Goal: Information Seeking & Learning: Learn about a topic

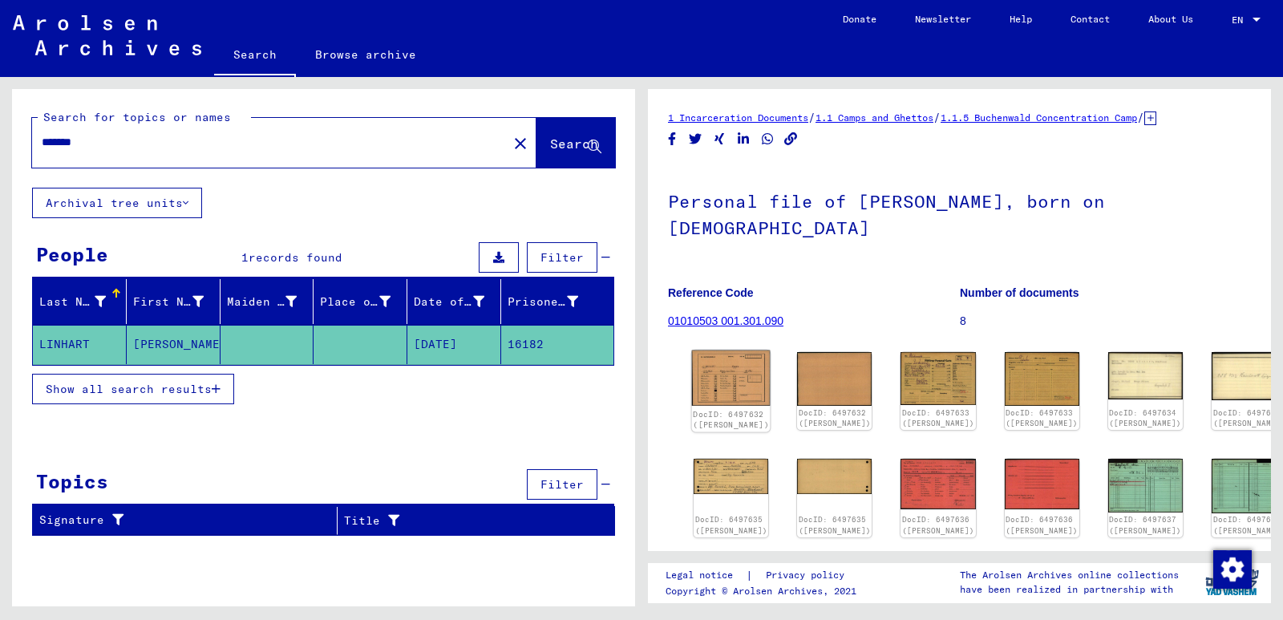
click at [728, 361] on img at bounding box center [731, 377] width 79 height 55
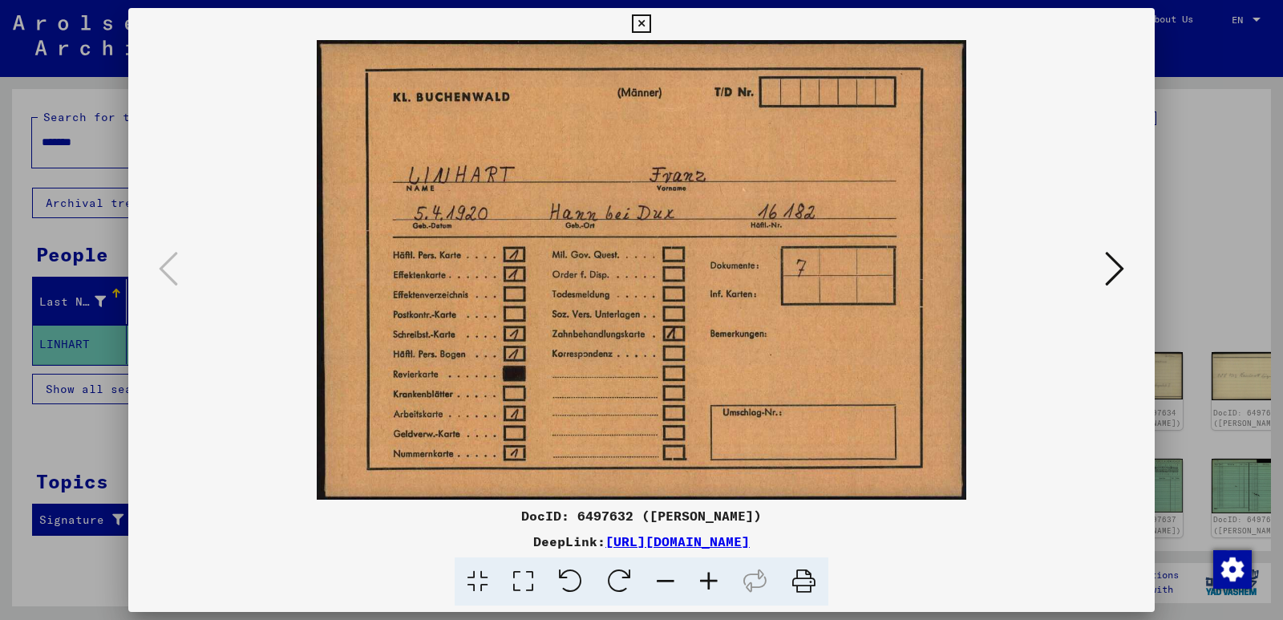
click at [1114, 272] on icon at bounding box center [1114, 268] width 19 height 38
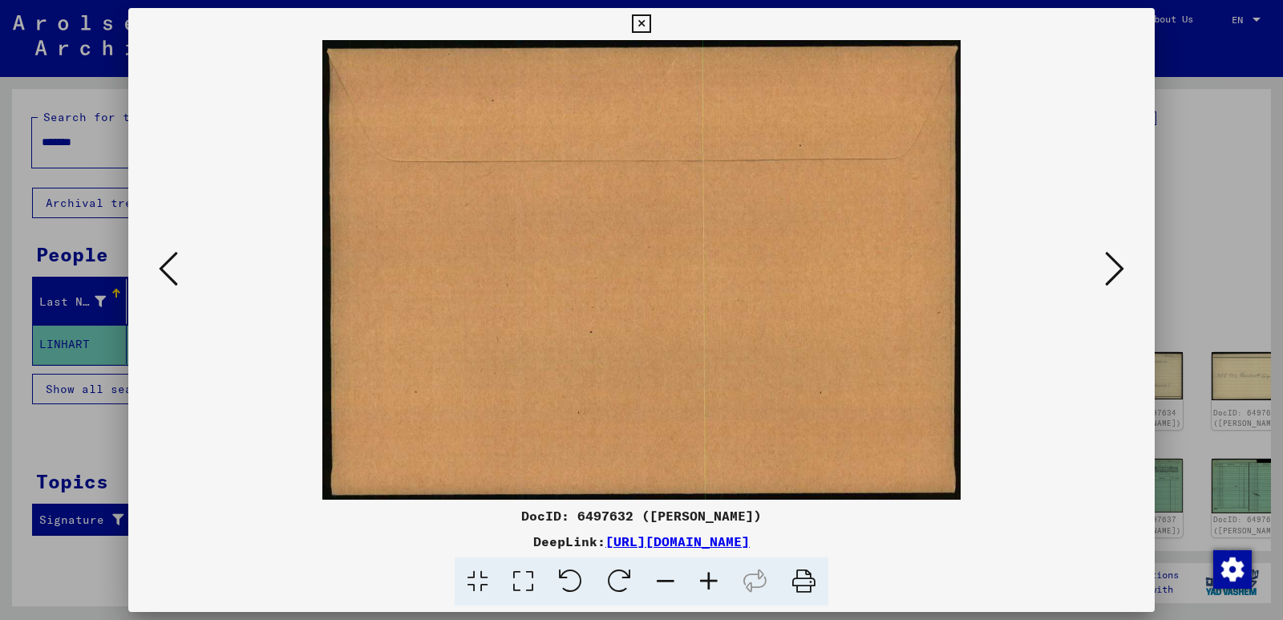
click at [1114, 272] on icon at bounding box center [1114, 268] width 19 height 38
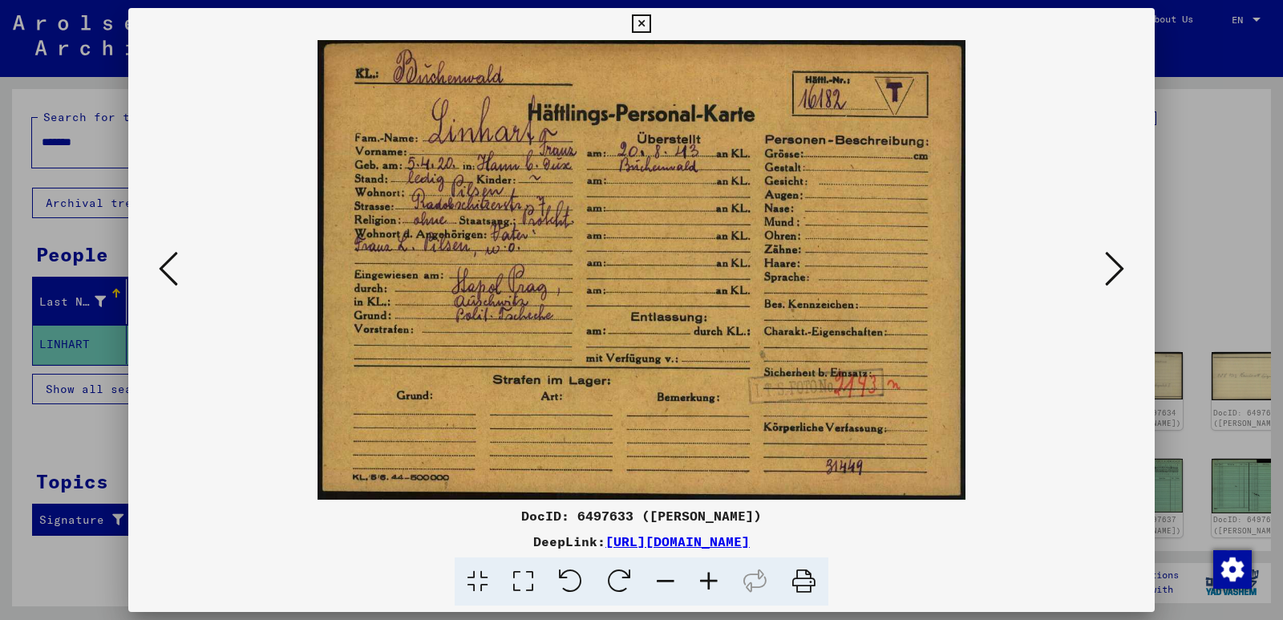
click at [1114, 272] on icon at bounding box center [1114, 268] width 19 height 38
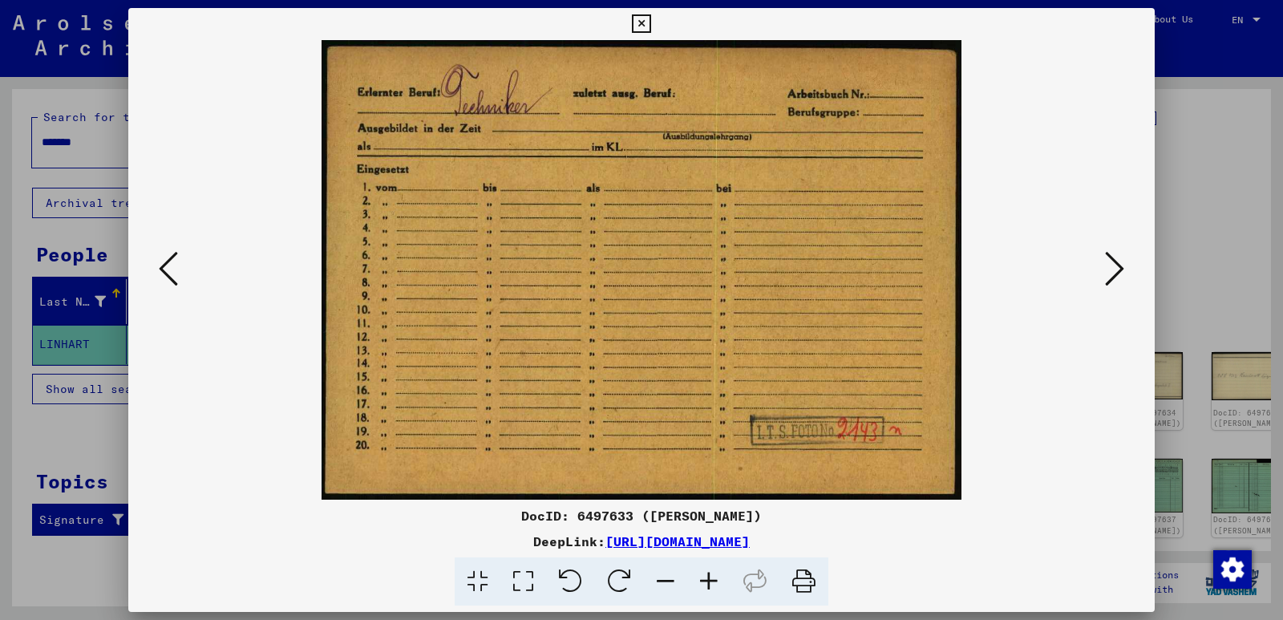
click at [1114, 272] on icon at bounding box center [1114, 268] width 19 height 38
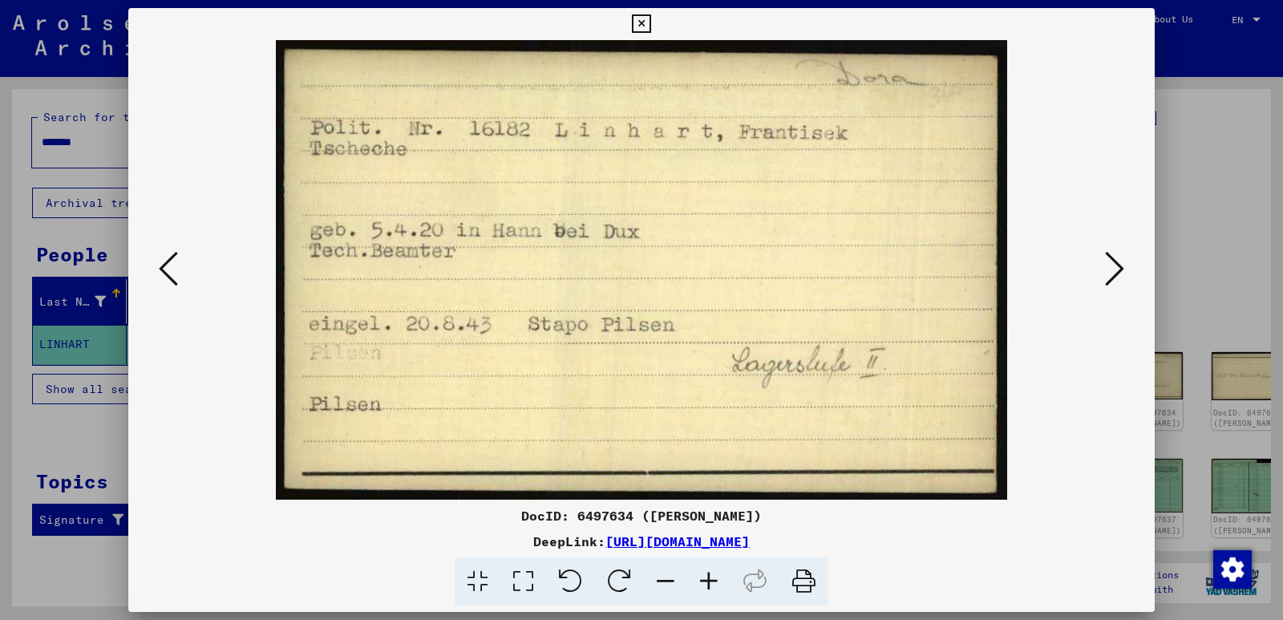
click at [1114, 272] on icon at bounding box center [1114, 268] width 19 height 38
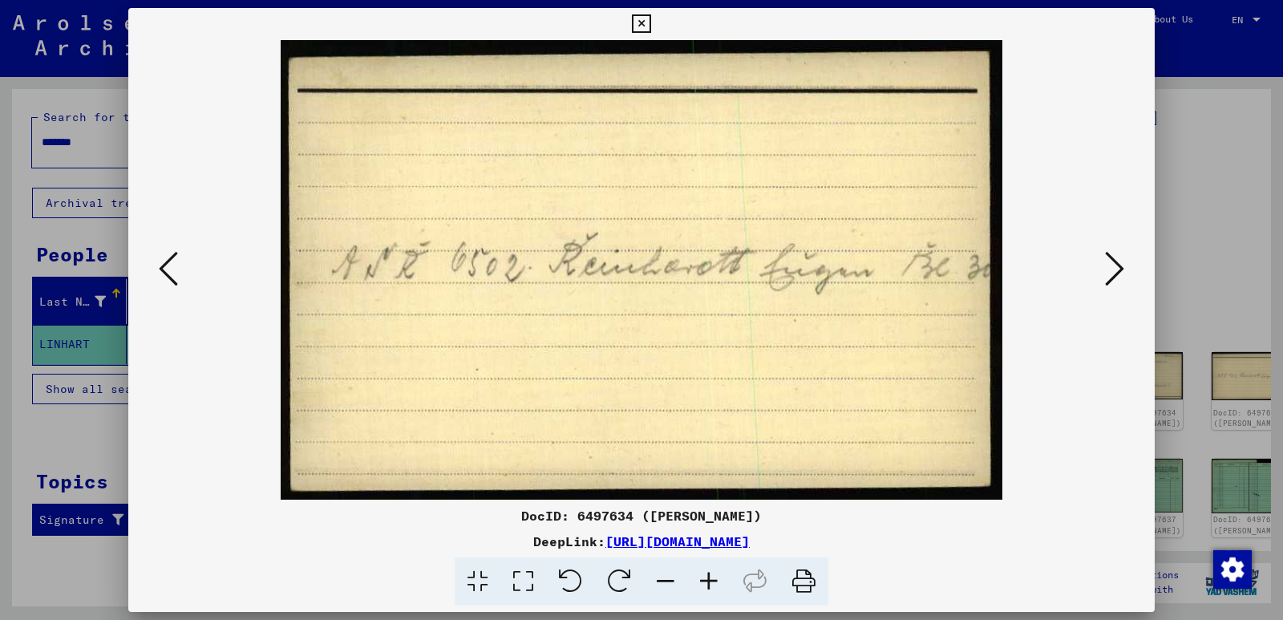
click at [1114, 272] on icon at bounding box center [1114, 268] width 19 height 38
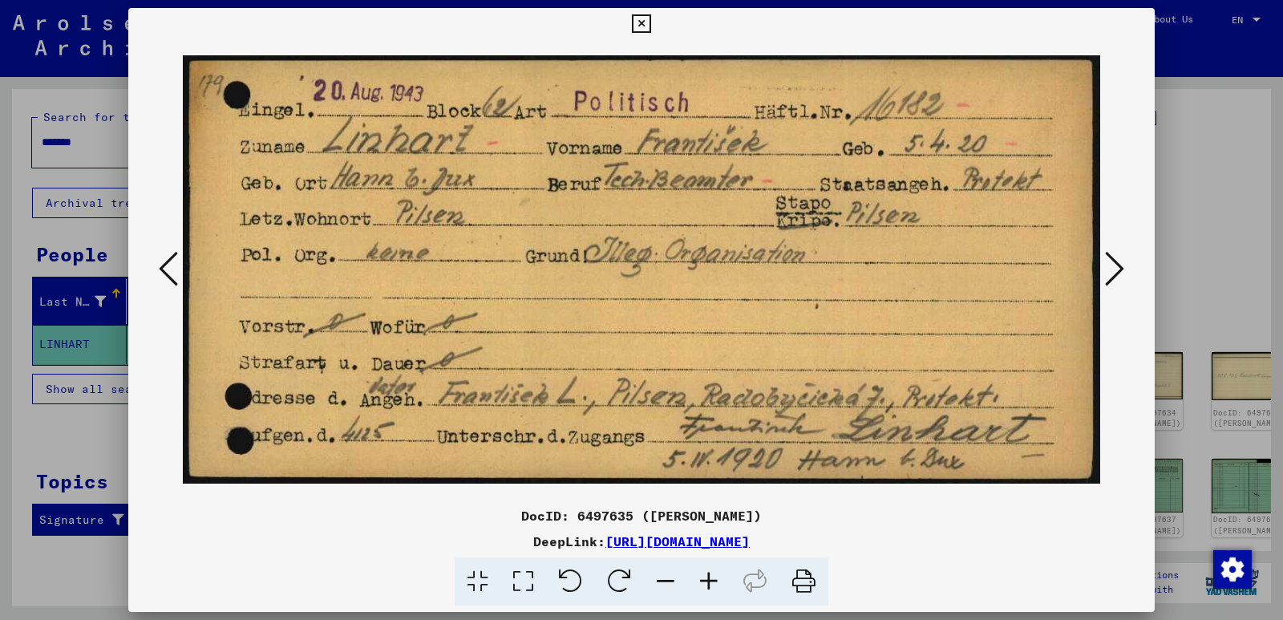
click at [1114, 272] on icon at bounding box center [1114, 268] width 19 height 38
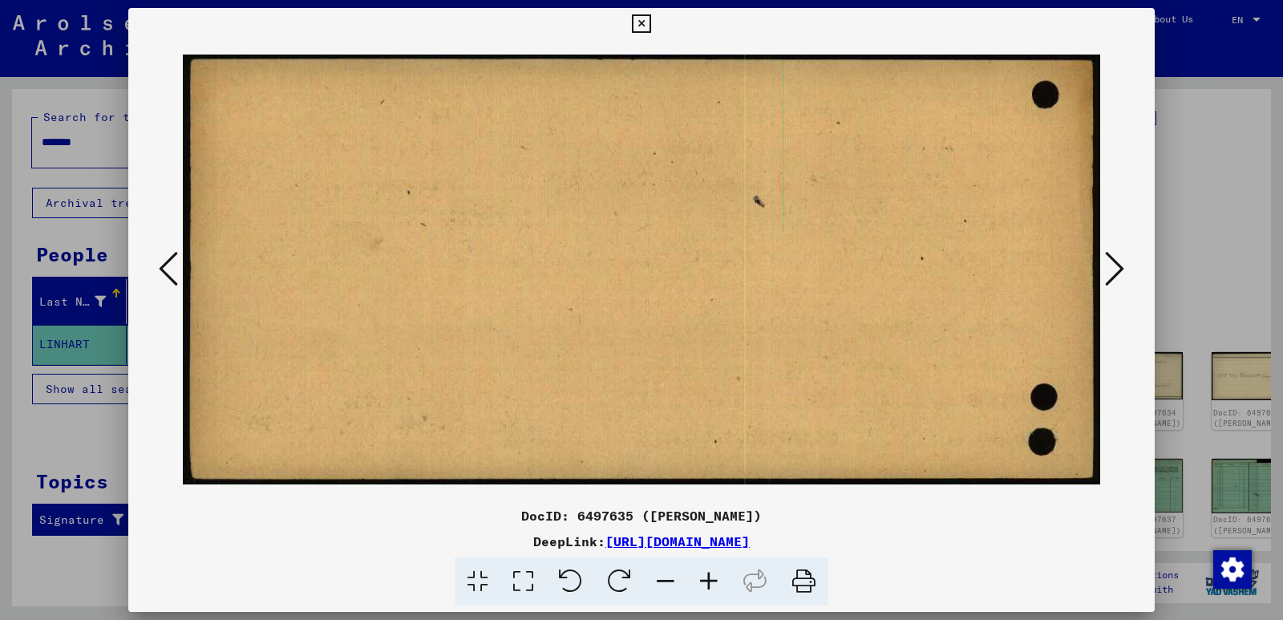
click at [1114, 272] on icon at bounding box center [1114, 268] width 19 height 38
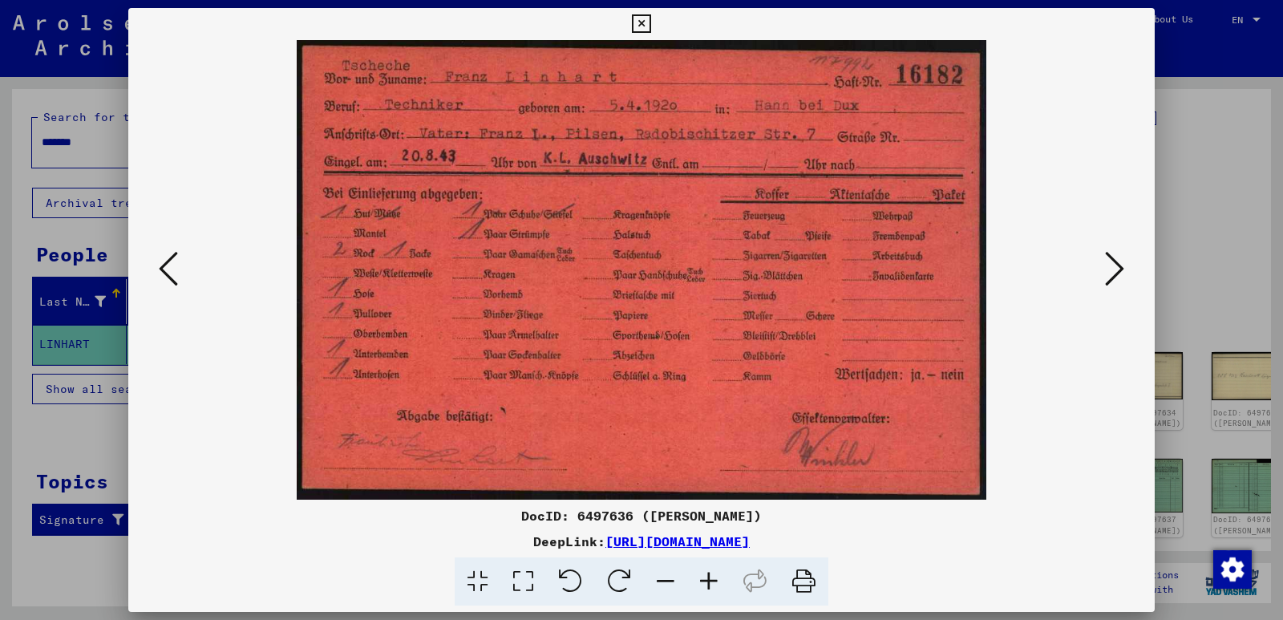
click at [1114, 272] on icon at bounding box center [1114, 268] width 19 height 38
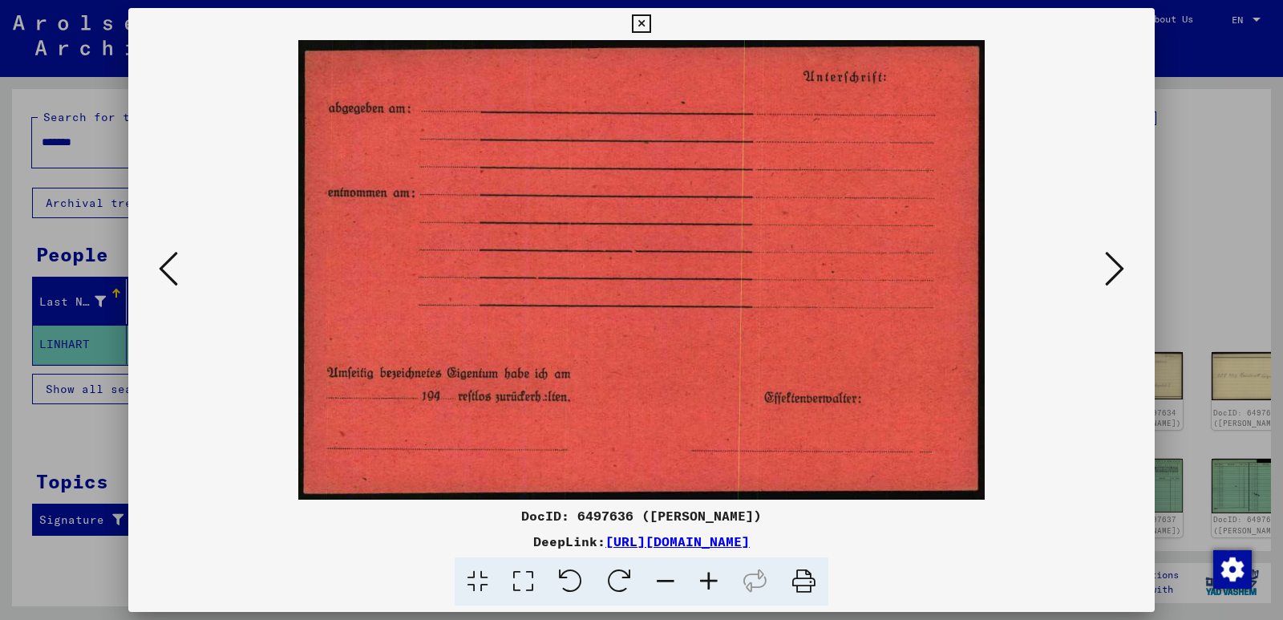
click at [162, 271] on icon at bounding box center [168, 268] width 19 height 38
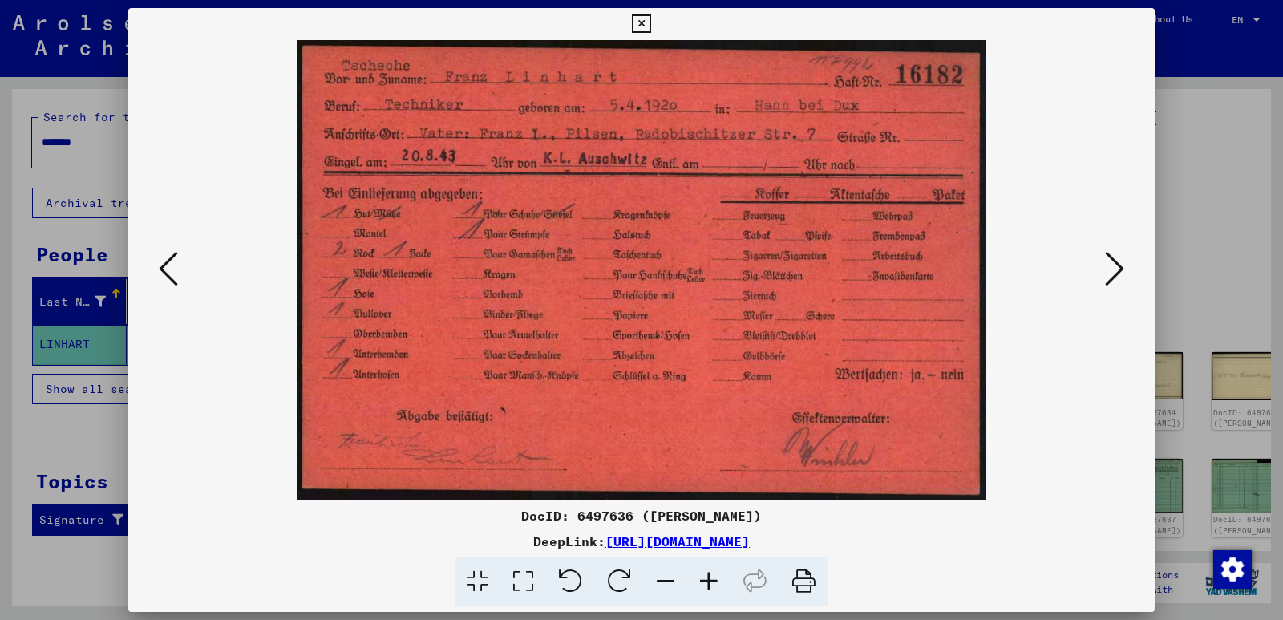
click at [1113, 267] on icon at bounding box center [1114, 268] width 19 height 38
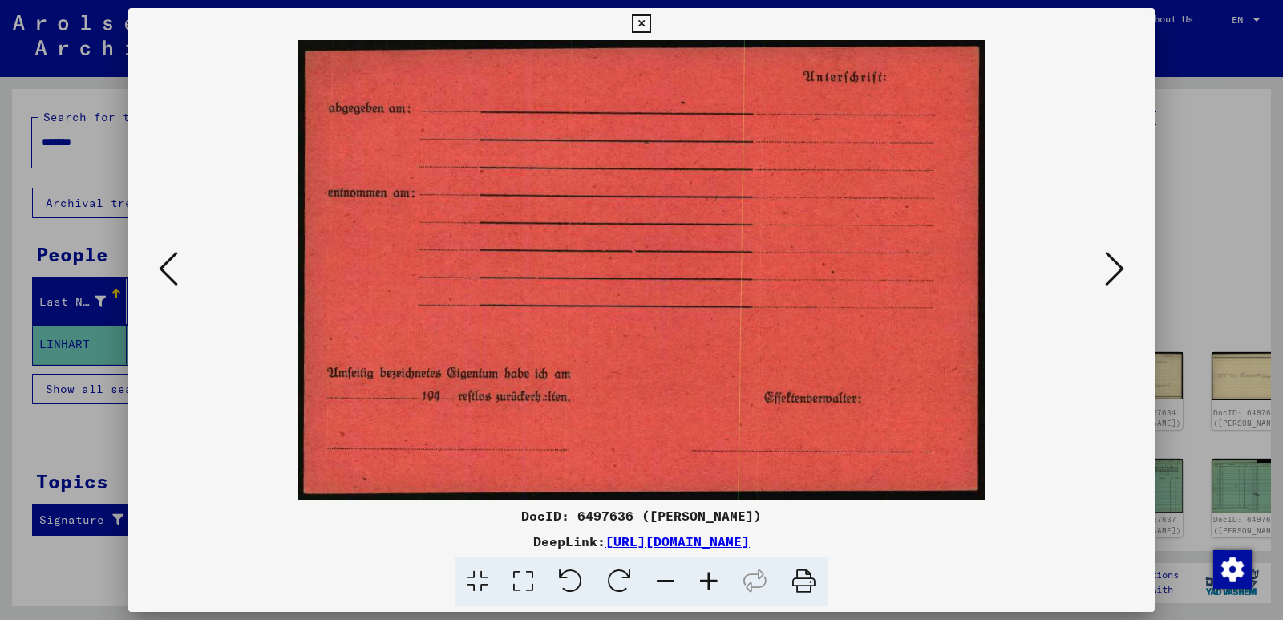
click at [1113, 267] on icon at bounding box center [1114, 268] width 19 height 38
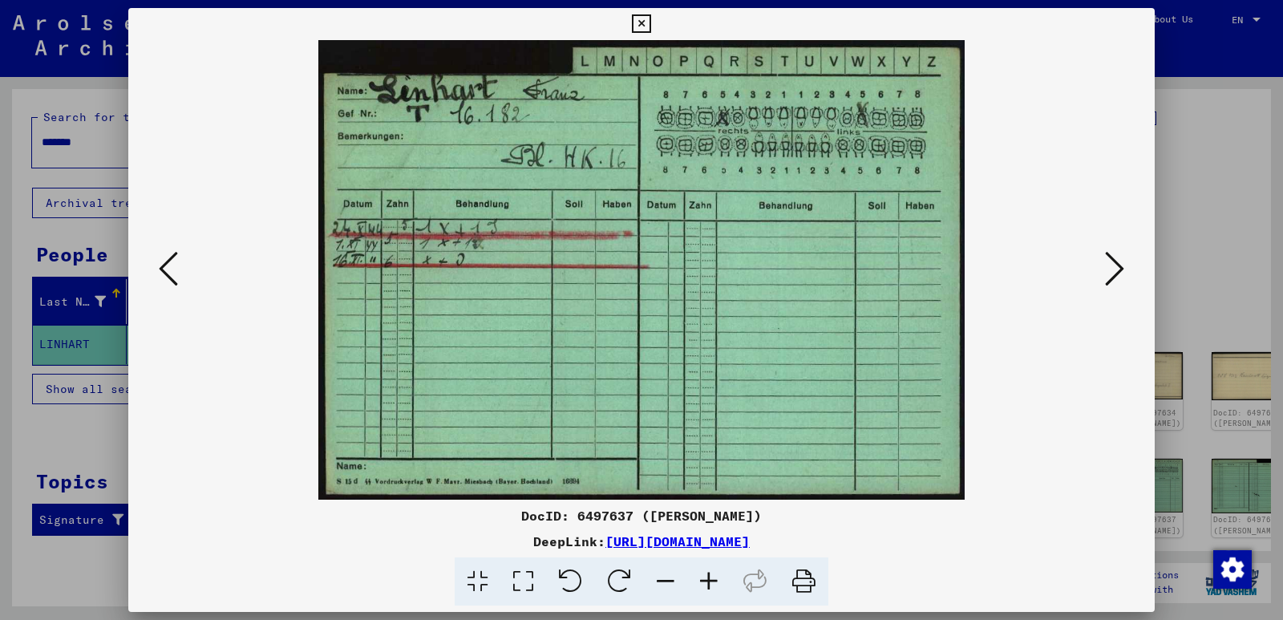
click at [1113, 267] on icon at bounding box center [1114, 268] width 19 height 38
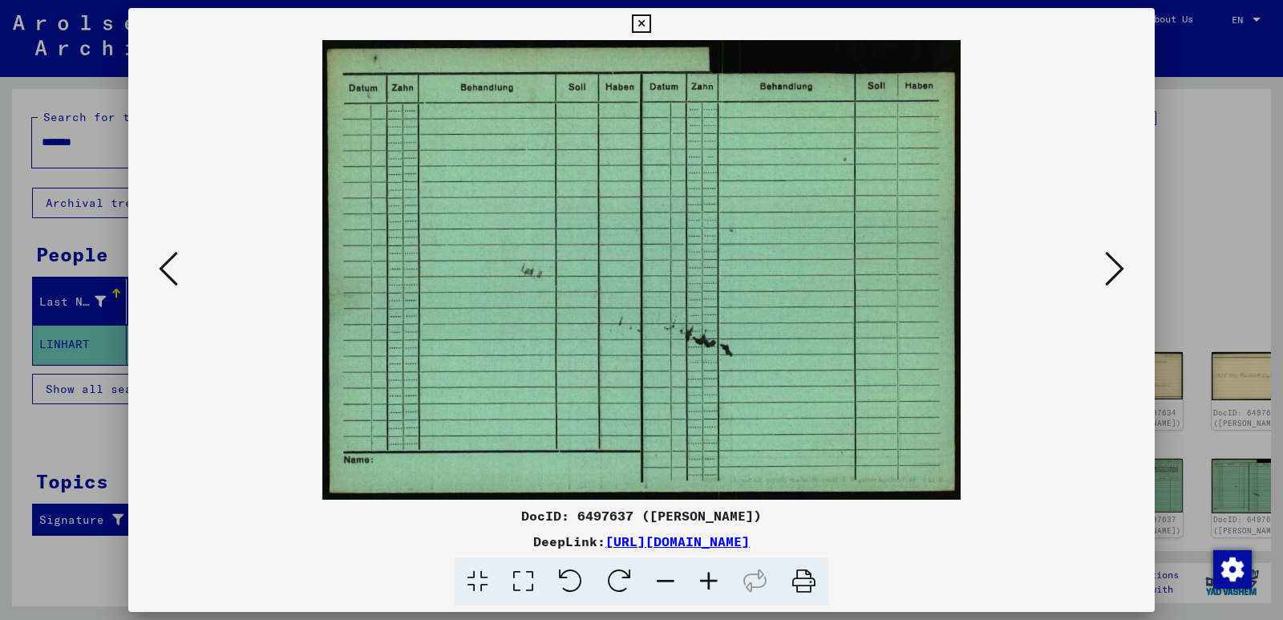
click at [1113, 267] on icon at bounding box center [1114, 268] width 19 height 38
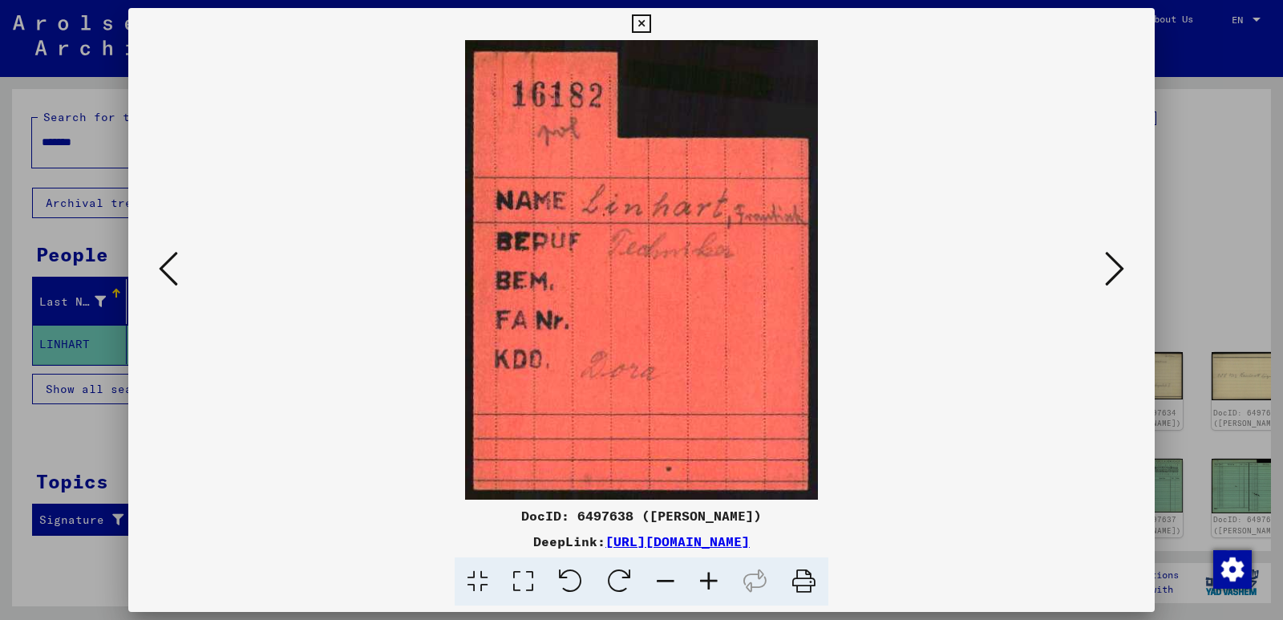
click at [1113, 267] on icon at bounding box center [1114, 268] width 19 height 38
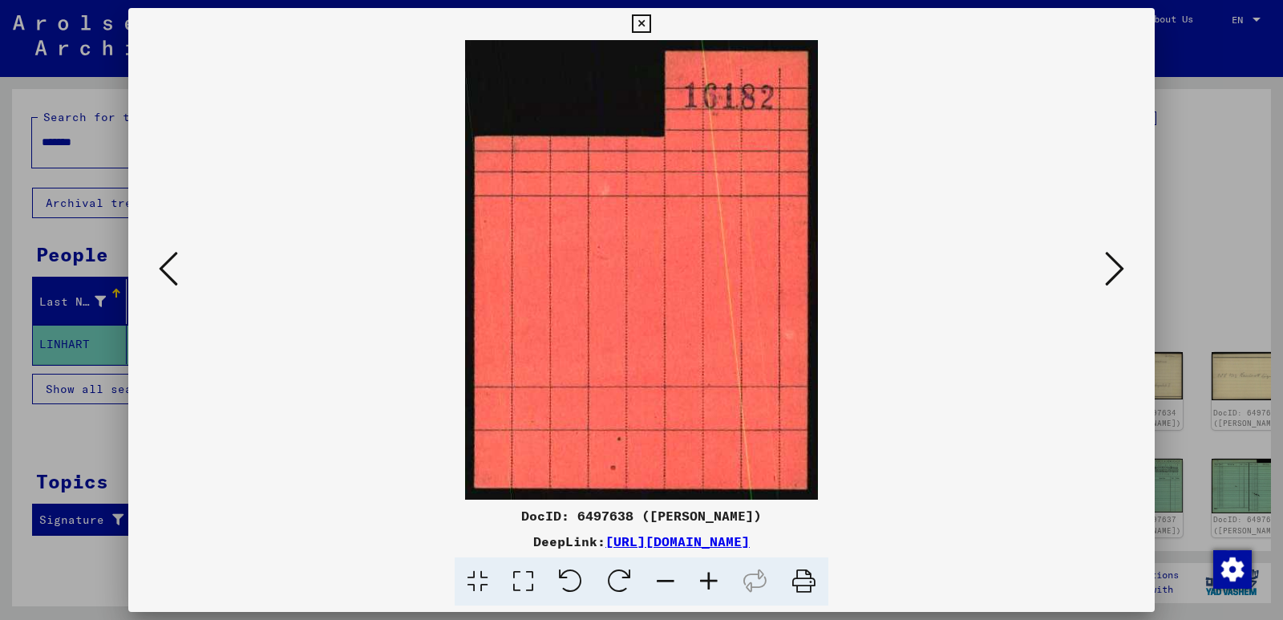
click at [1113, 273] on icon at bounding box center [1114, 268] width 19 height 38
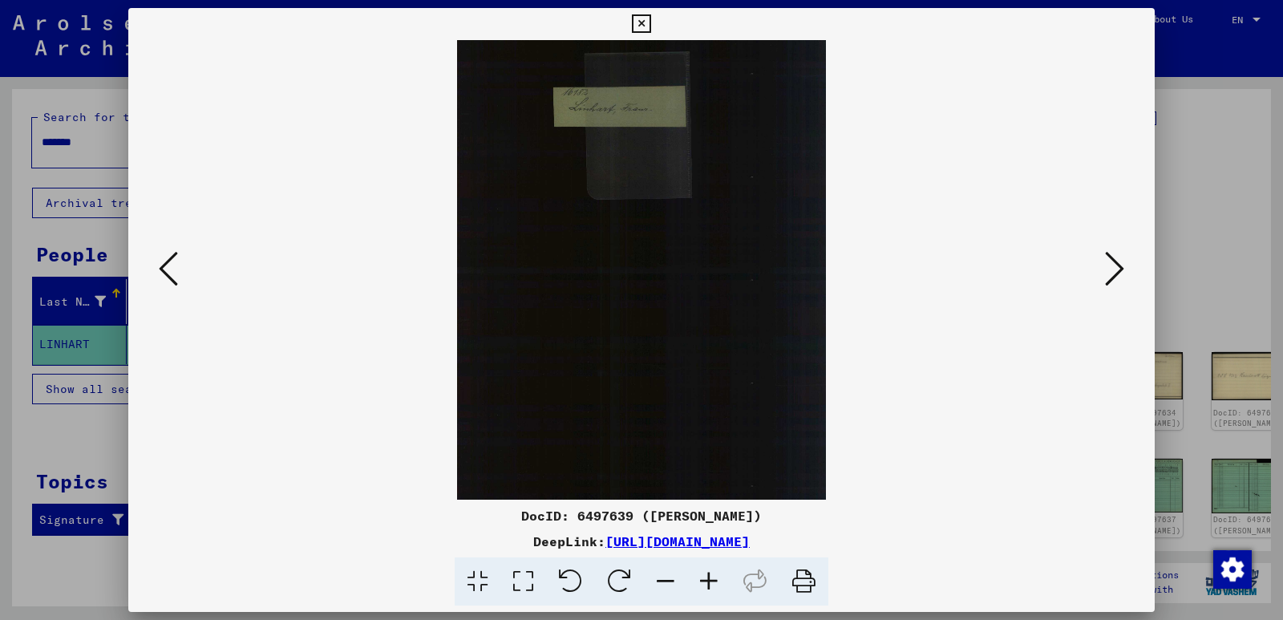
click at [1113, 273] on icon at bounding box center [1114, 268] width 19 height 38
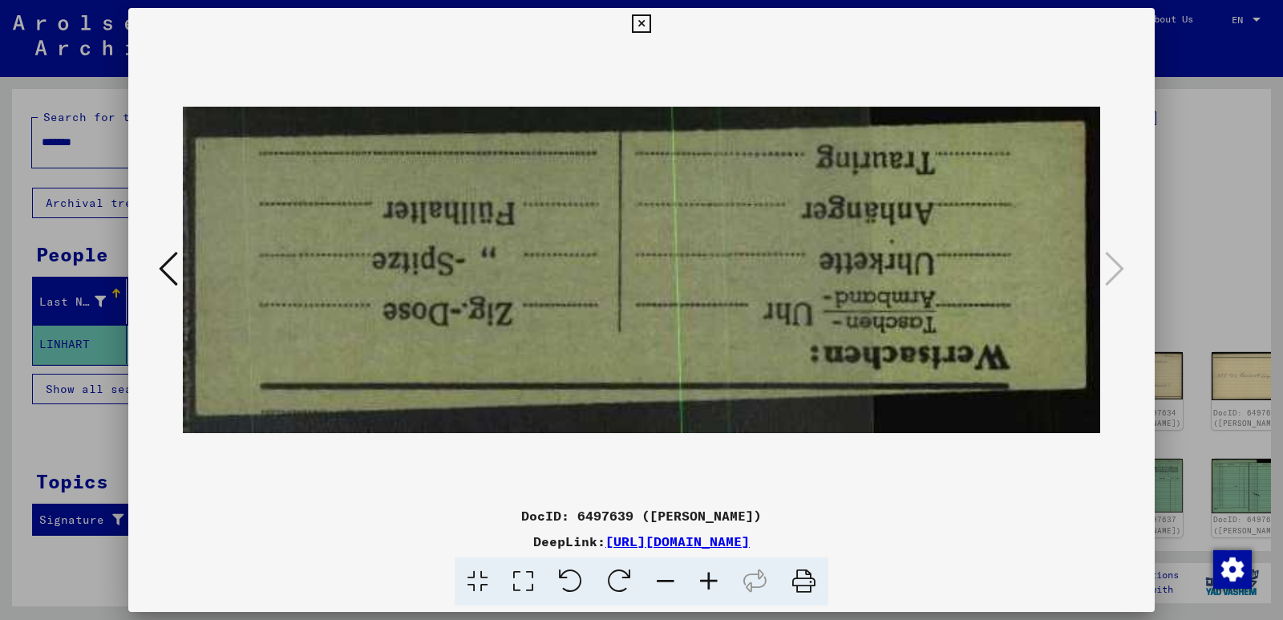
click at [168, 274] on icon at bounding box center [168, 268] width 19 height 38
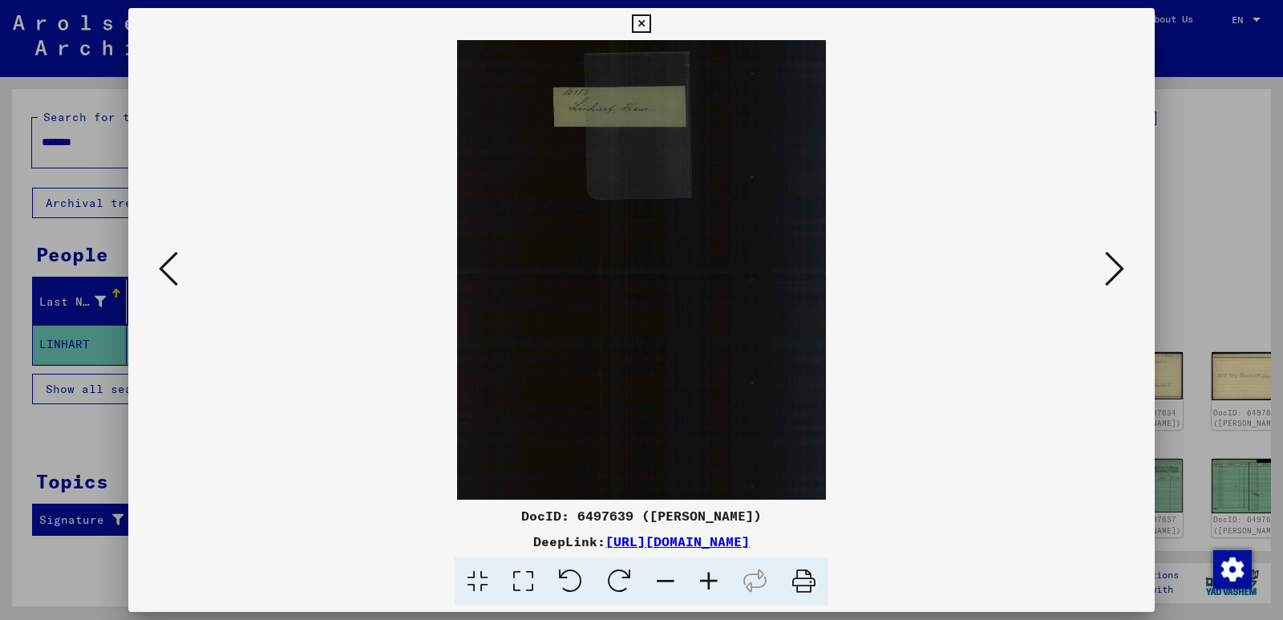
click at [168, 274] on icon at bounding box center [168, 268] width 19 height 38
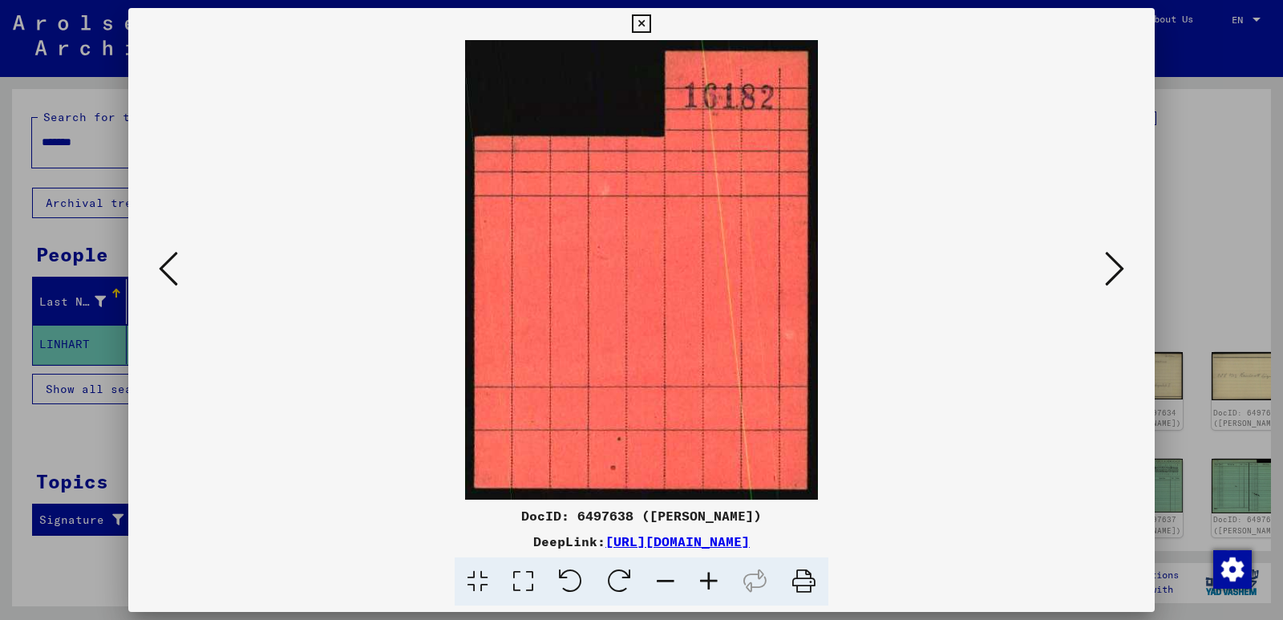
click at [168, 274] on icon at bounding box center [168, 268] width 19 height 38
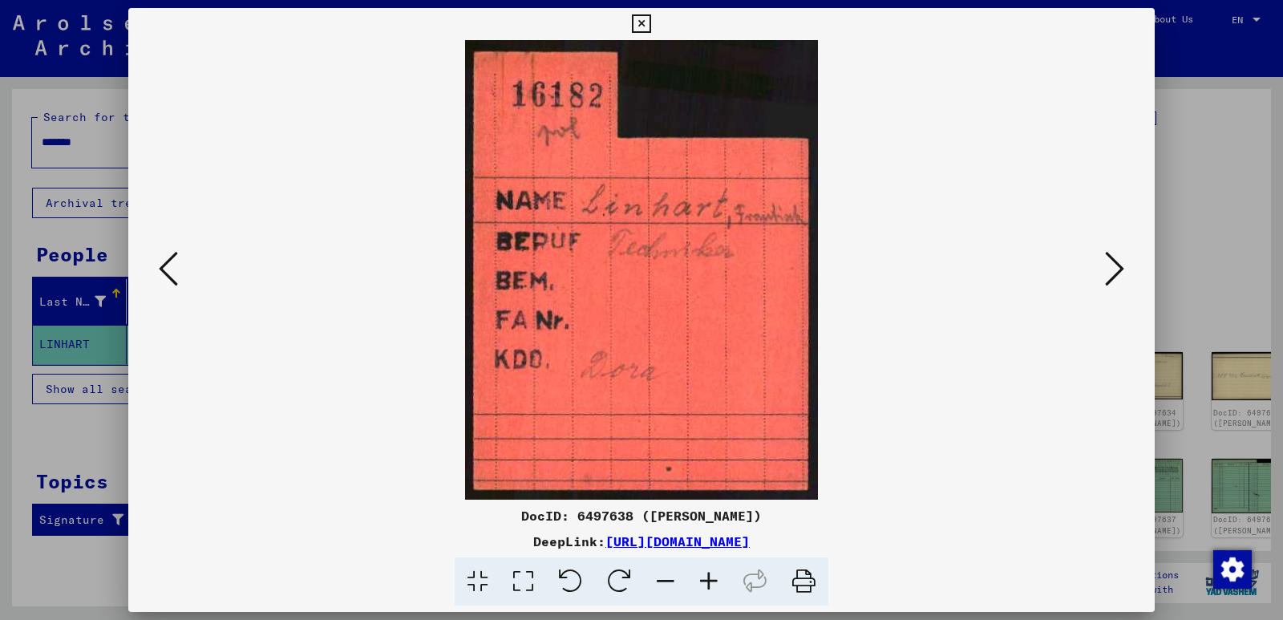
click at [168, 274] on icon at bounding box center [168, 268] width 19 height 38
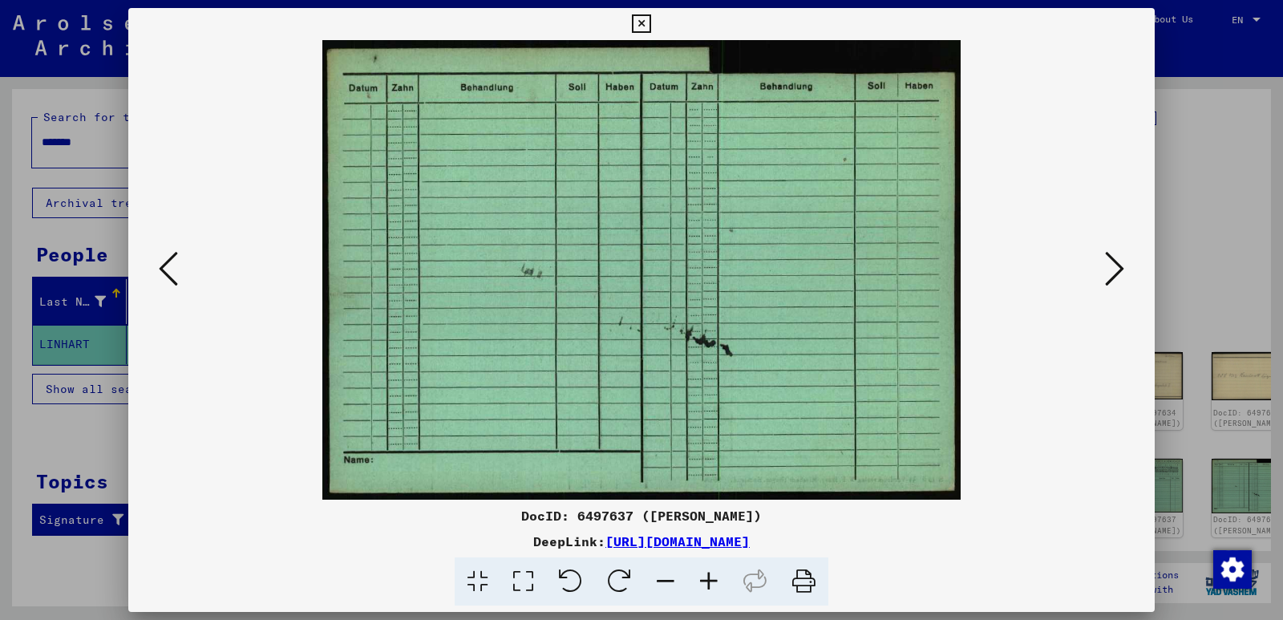
click at [168, 274] on icon at bounding box center [168, 268] width 19 height 38
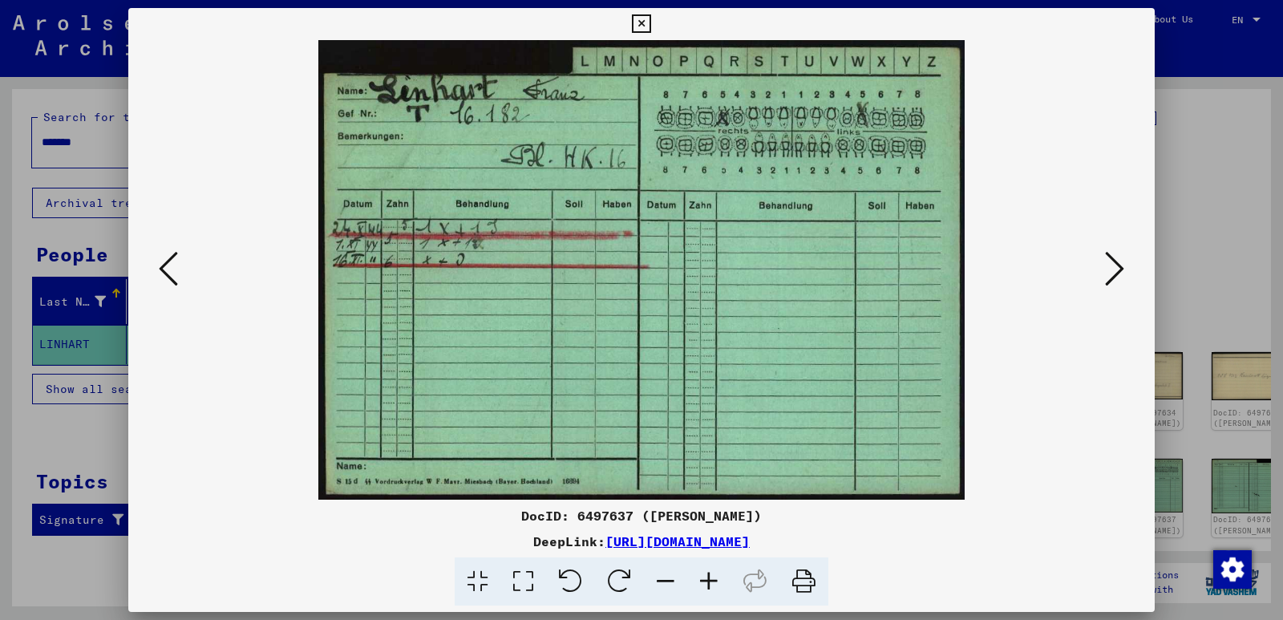
click at [168, 274] on icon at bounding box center [168, 268] width 19 height 38
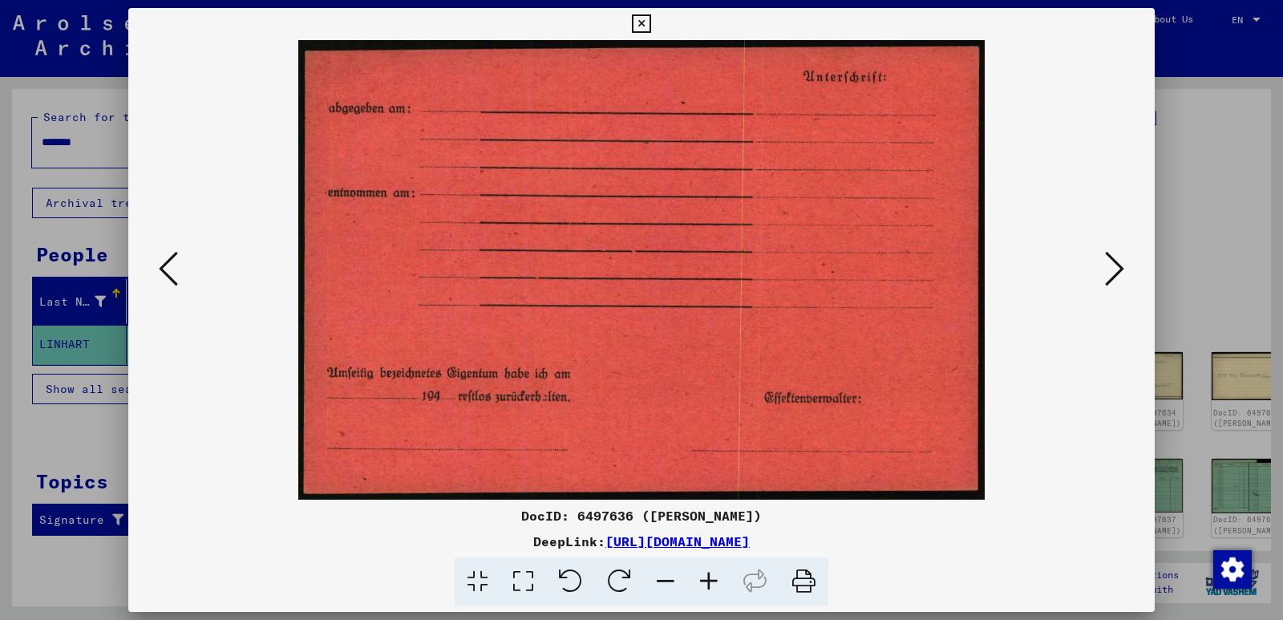
click at [168, 274] on icon at bounding box center [168, 268] width 19 height 38
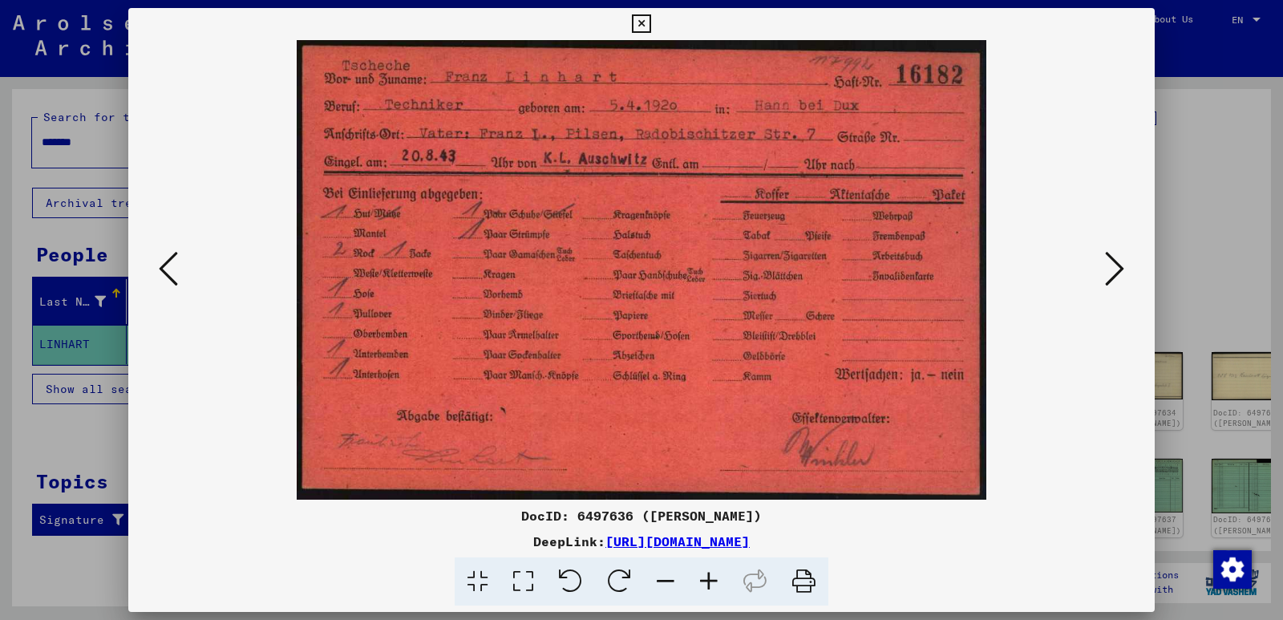
click at [168, 274] on icon at bounding box center [168, 268] width 19 height 38
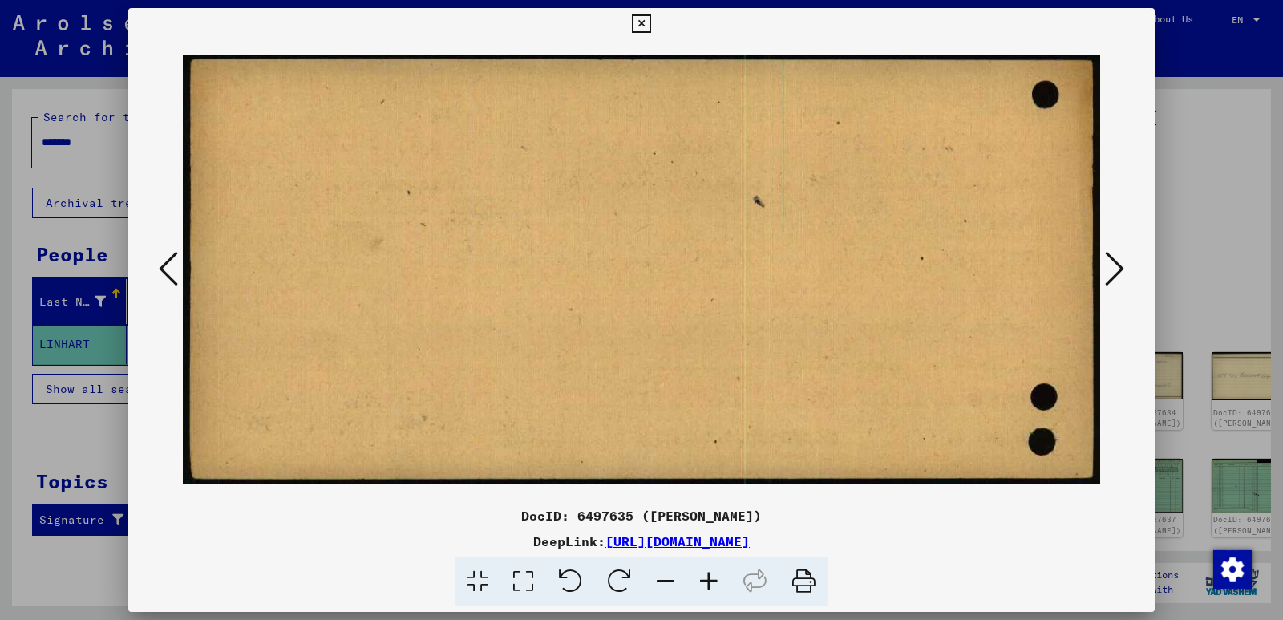
click at [168, 274] on icon at bounding box center [168, 268] width 19 height 38
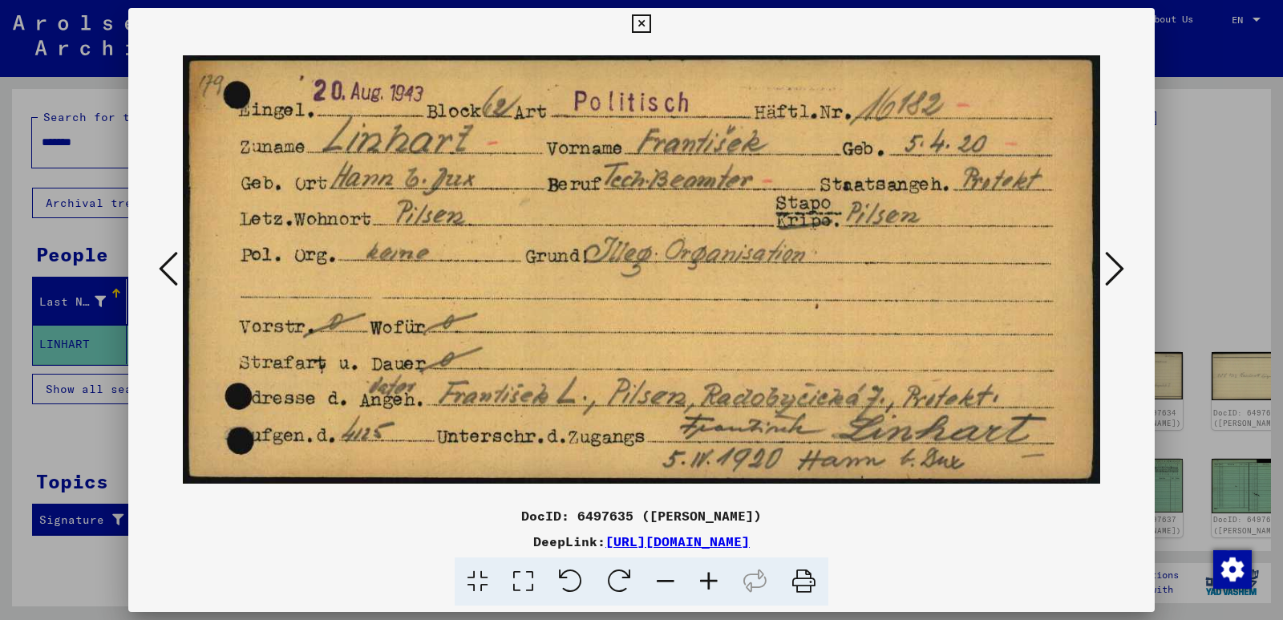
click at [168, 274] on icon at bounding box center [168, 268] width 19 height 38
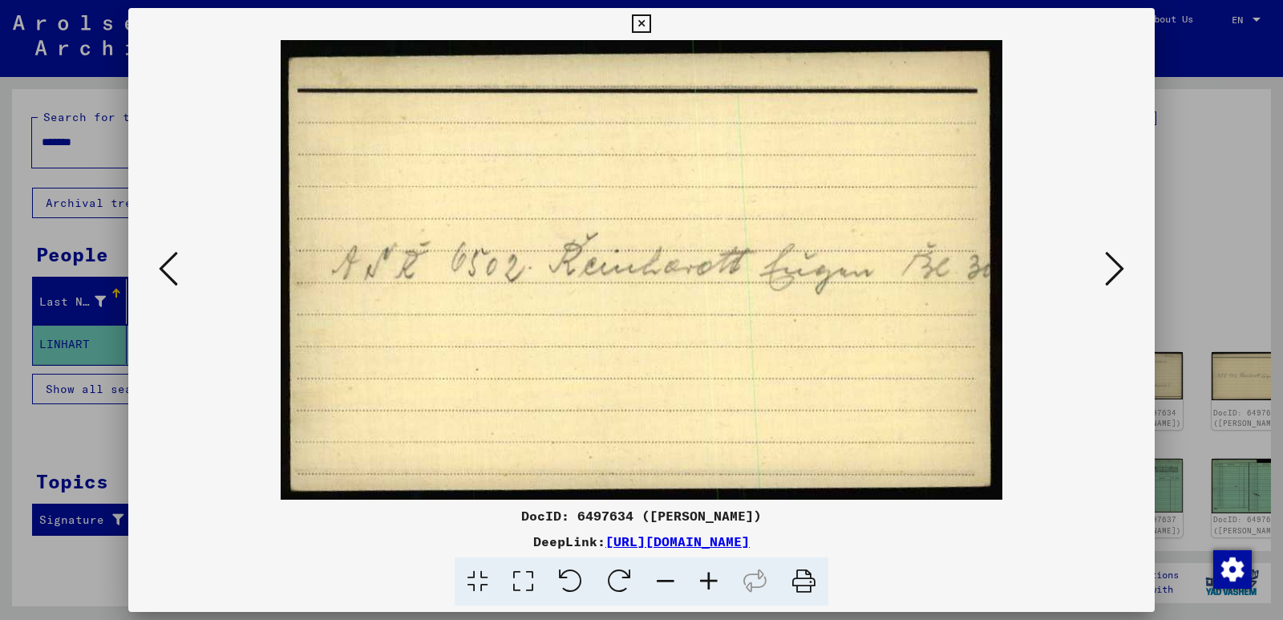
click at [168, 274] on icon at bounding box center [168, 268] width 19 height 38
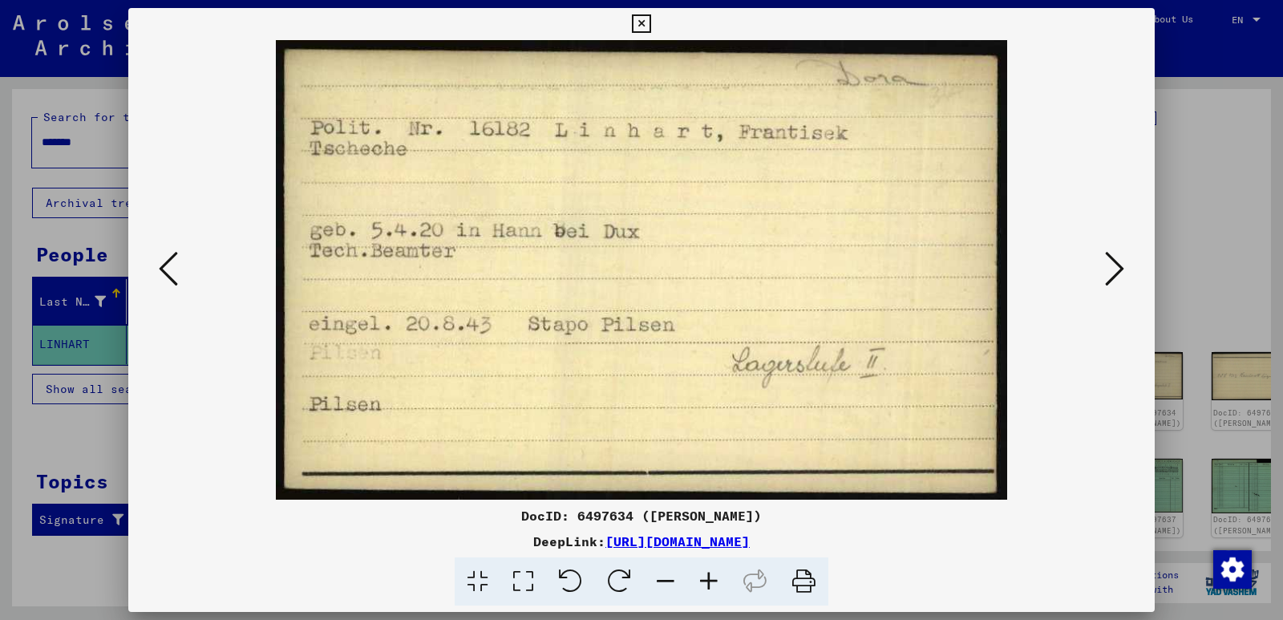
click at [168, 274] on icon at bounding box center [168, 268] width 19 height 38
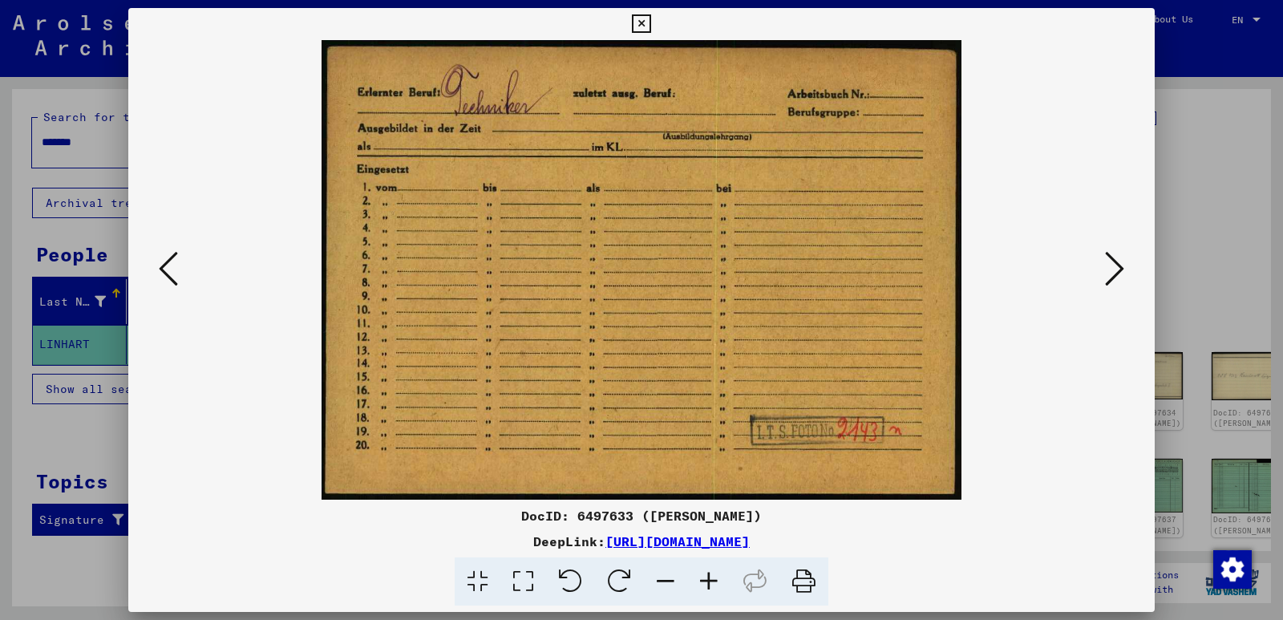
click at [168, 274] on icon at bounding box center [168, 268] width 19 height 38
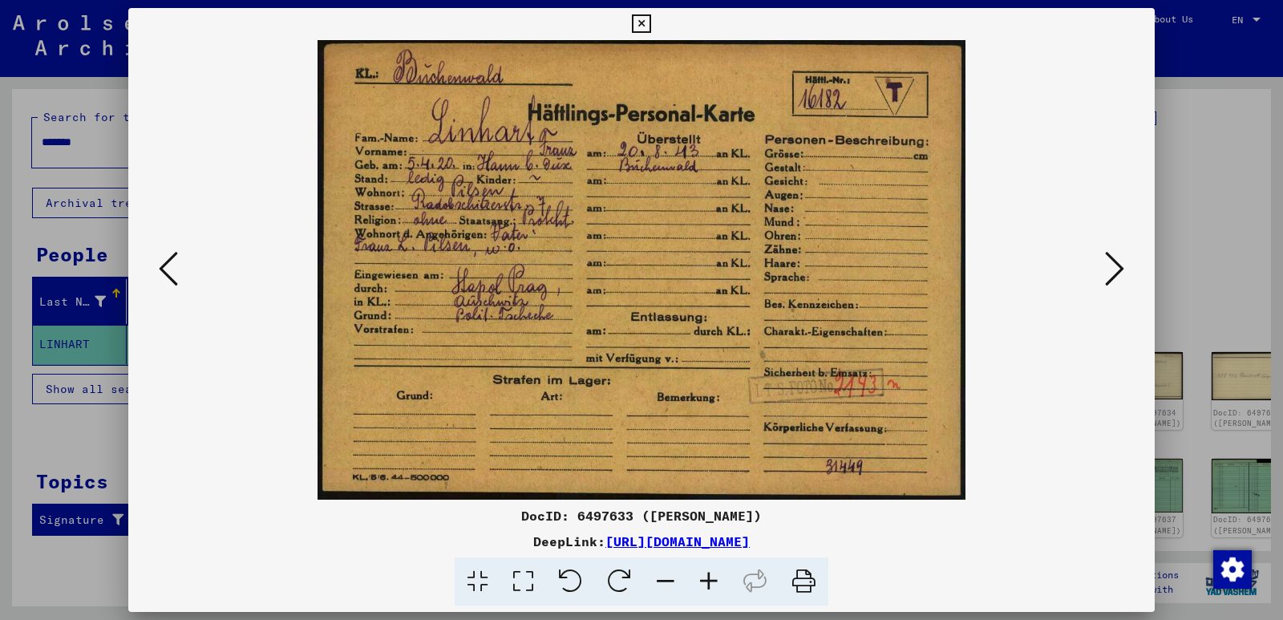
click at [168, 274] on icon at bounding box center [168, 268] width 19 height 38
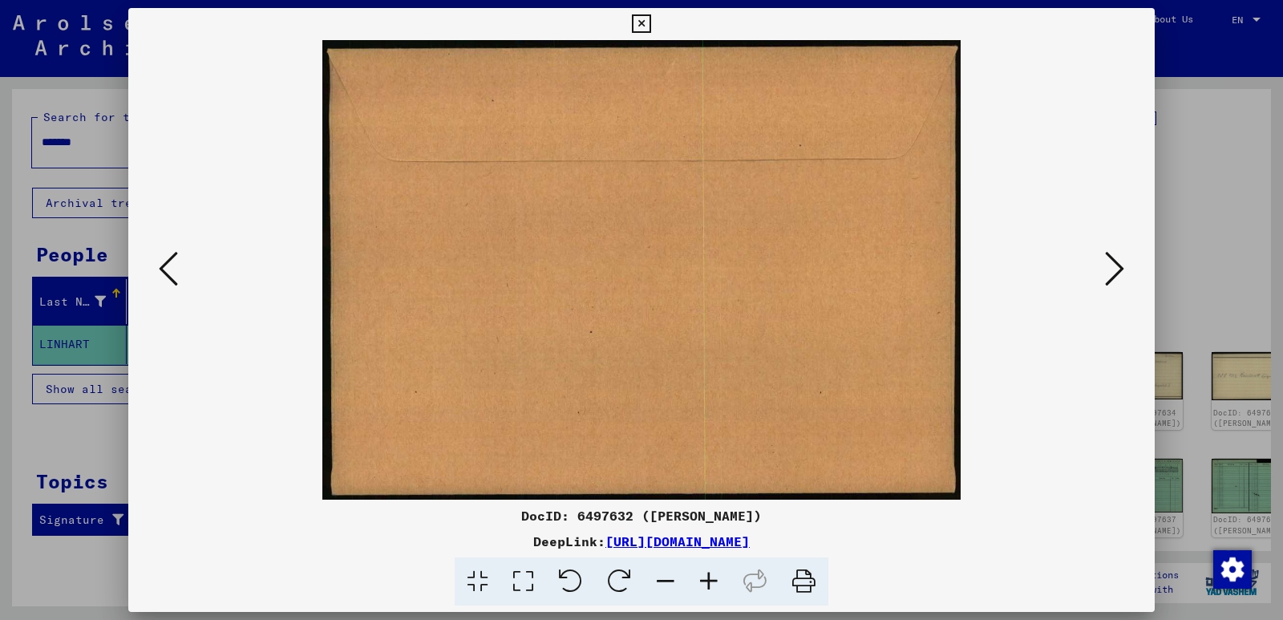
click at [168, 274] on icon at bounding box center [168, 268] width 19 height 38
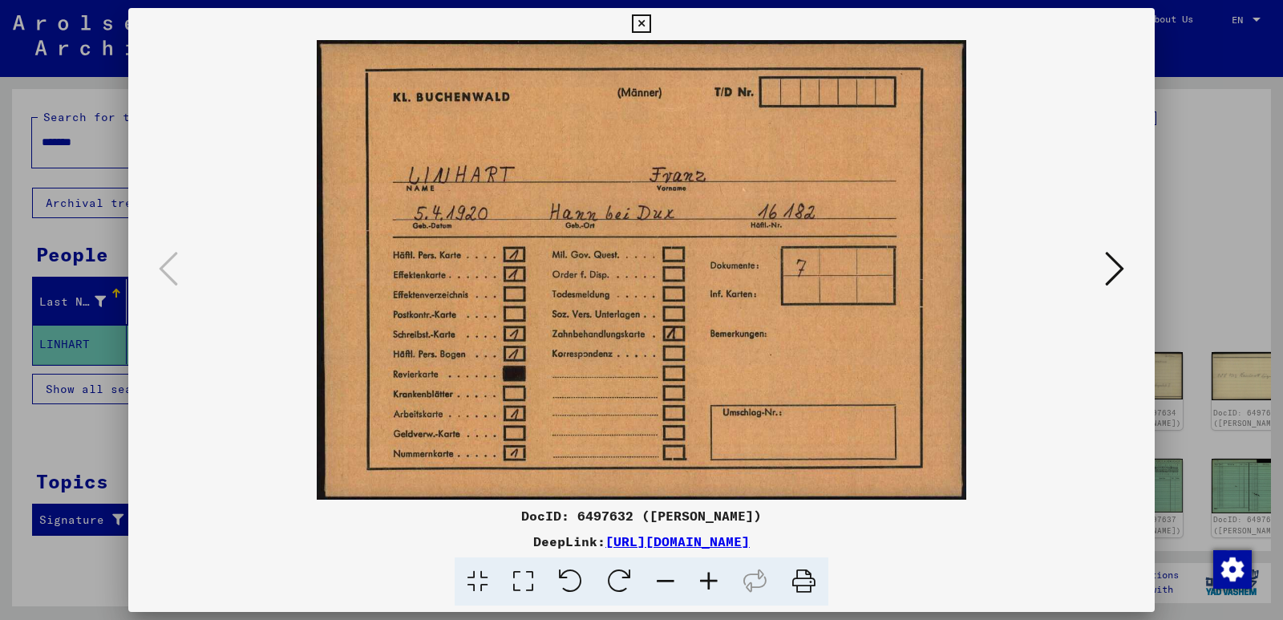
click at [1110, 265] on icon at bounding box center [1114, 268] width 19 height 38
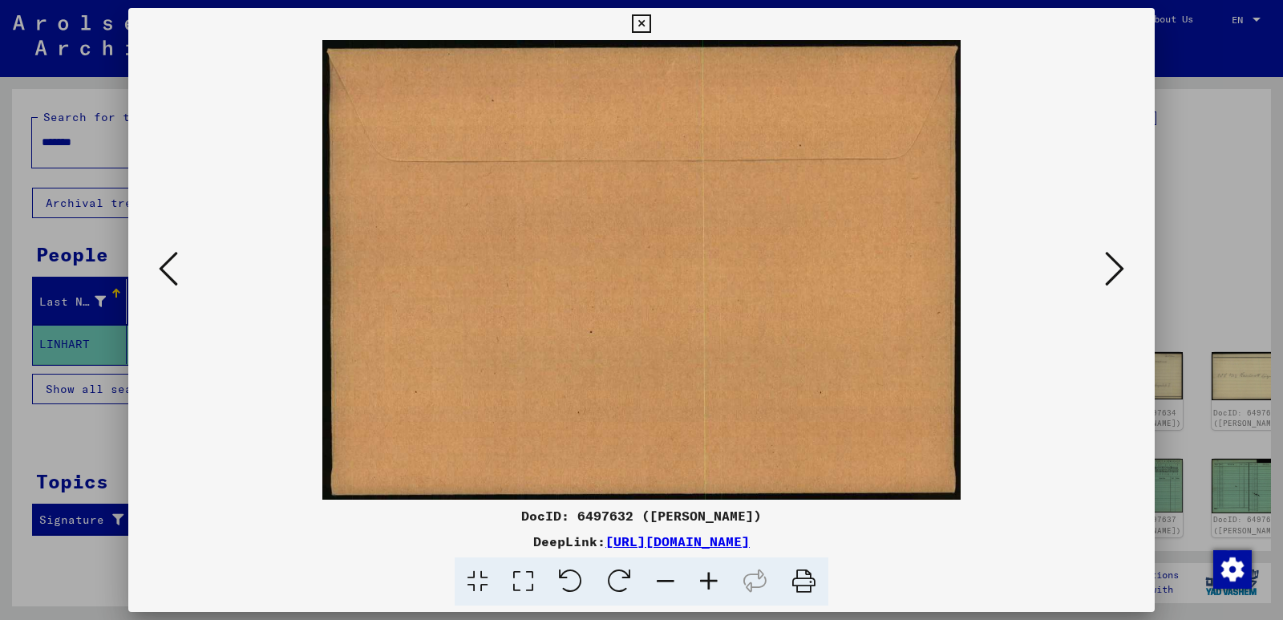
click at [1110, 265] on icon at bounding box center [1114, 268] width 19 height 38
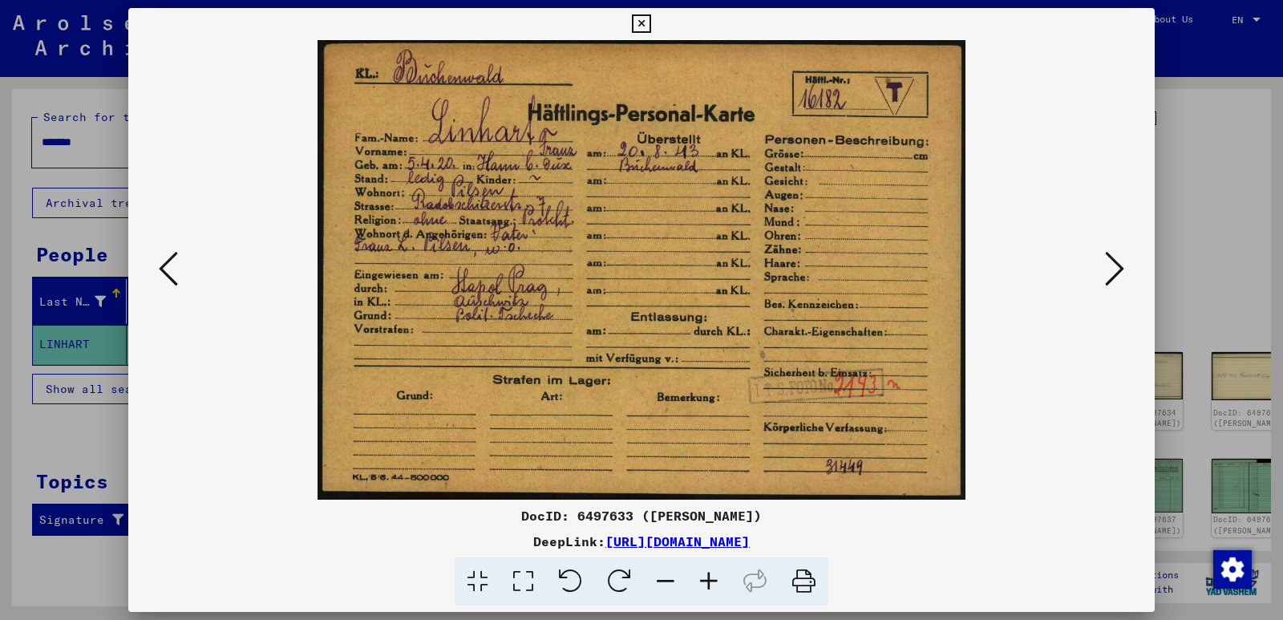
click at [1117, 273] on icon at bounding box center [1114, 268] width 19 height 38
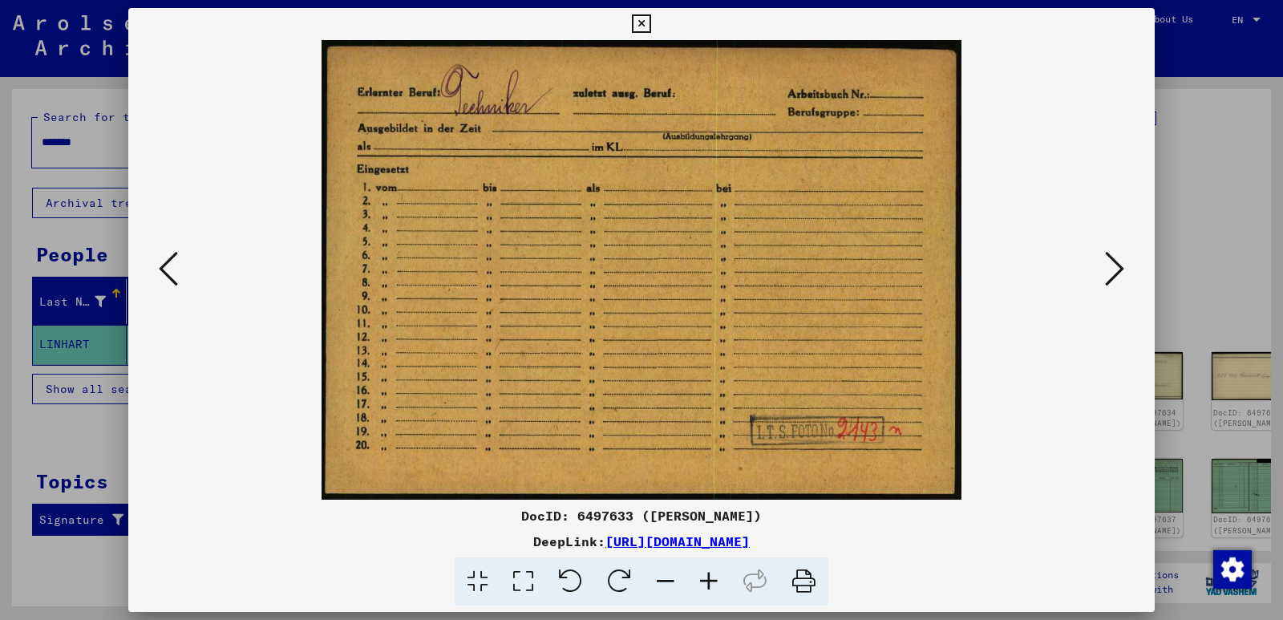
click at [1117, 273] on icon at bounding box center [1114, 268] width 19 height 38
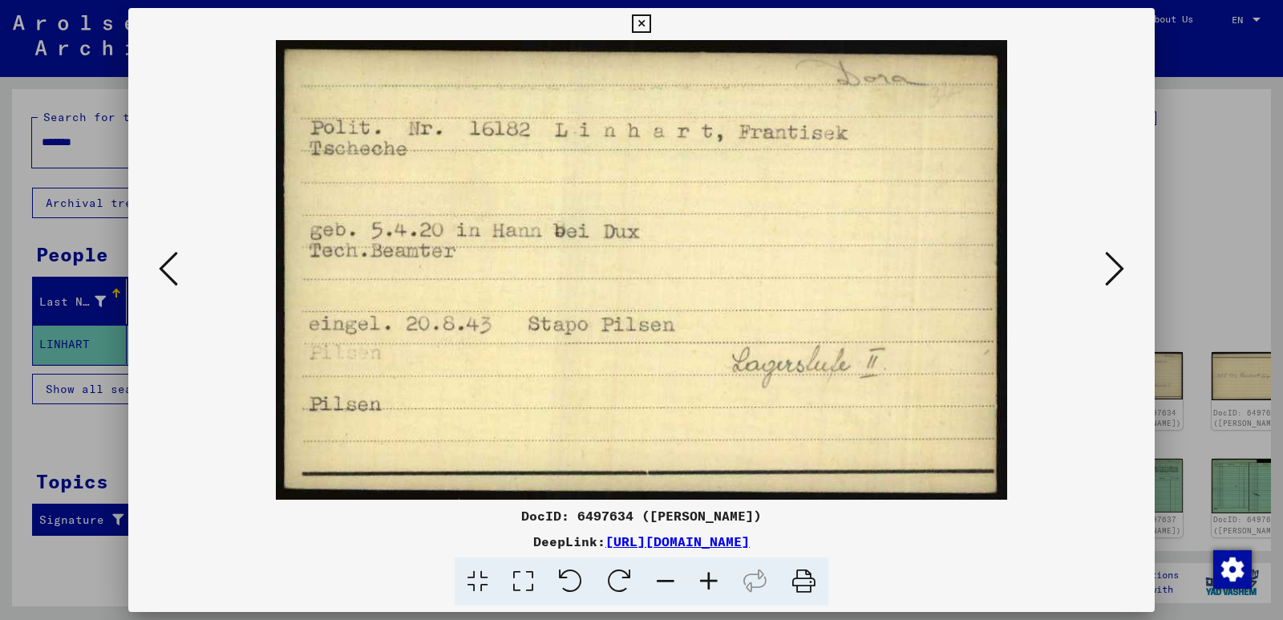
click at [1117, 273] on icon at bounding box center [1114, 268] width 19 height 38
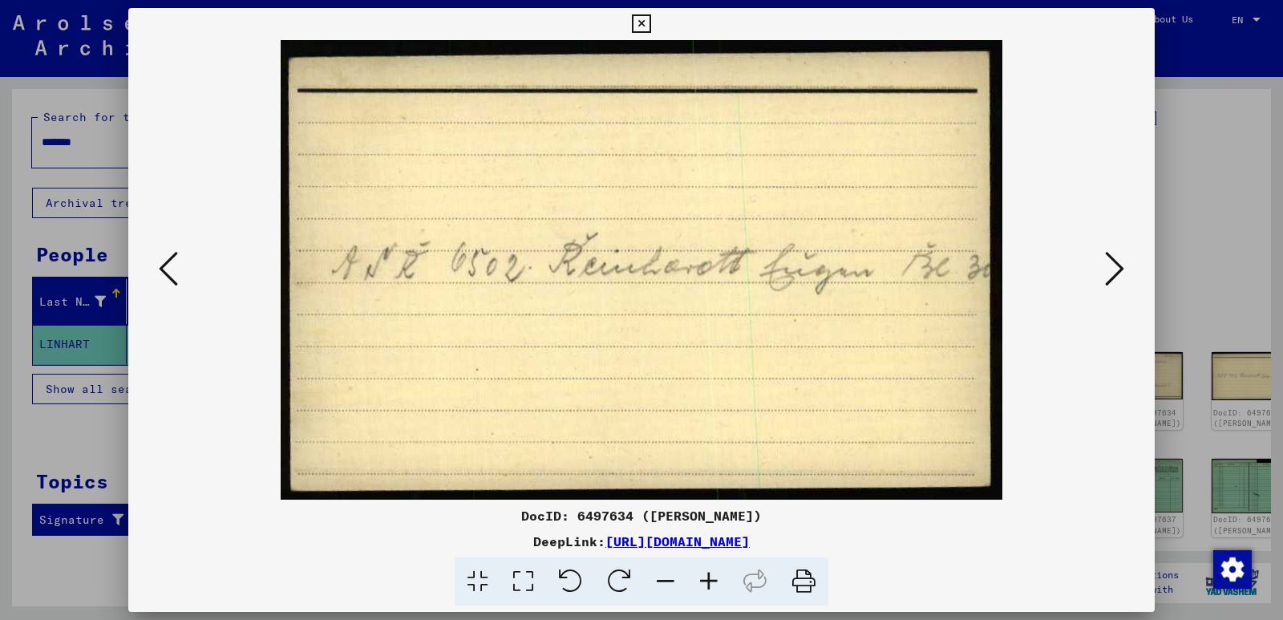
click at [1117, 273] on icon at bounding box center [1114, 268] width 19 height 38
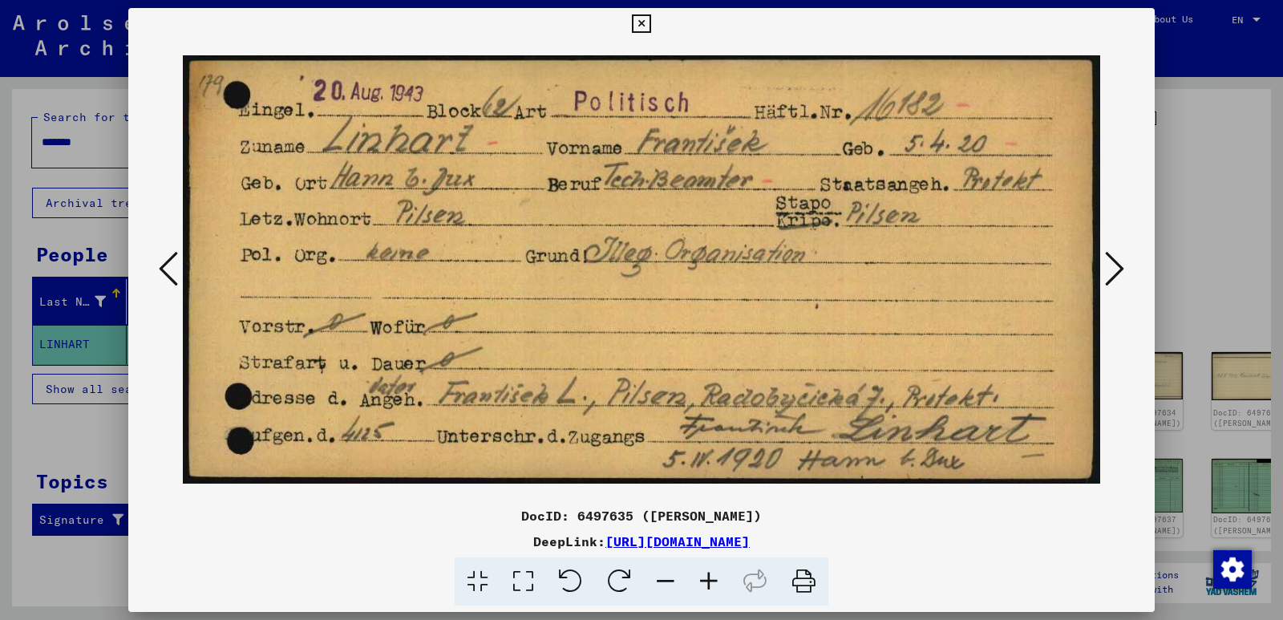
click at [642, 27] on icon at bounding box center [641, 23] width 18 height 19
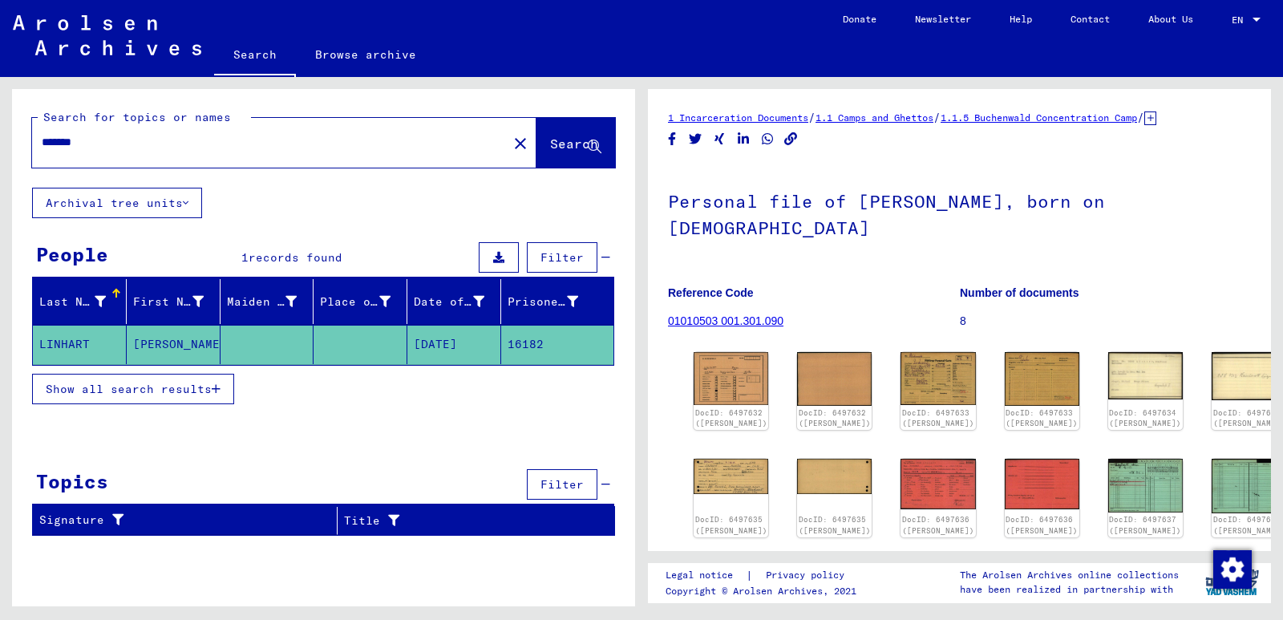
click at [1156, 123] on icon at bounding box center [1150, 118] width 12 height 14
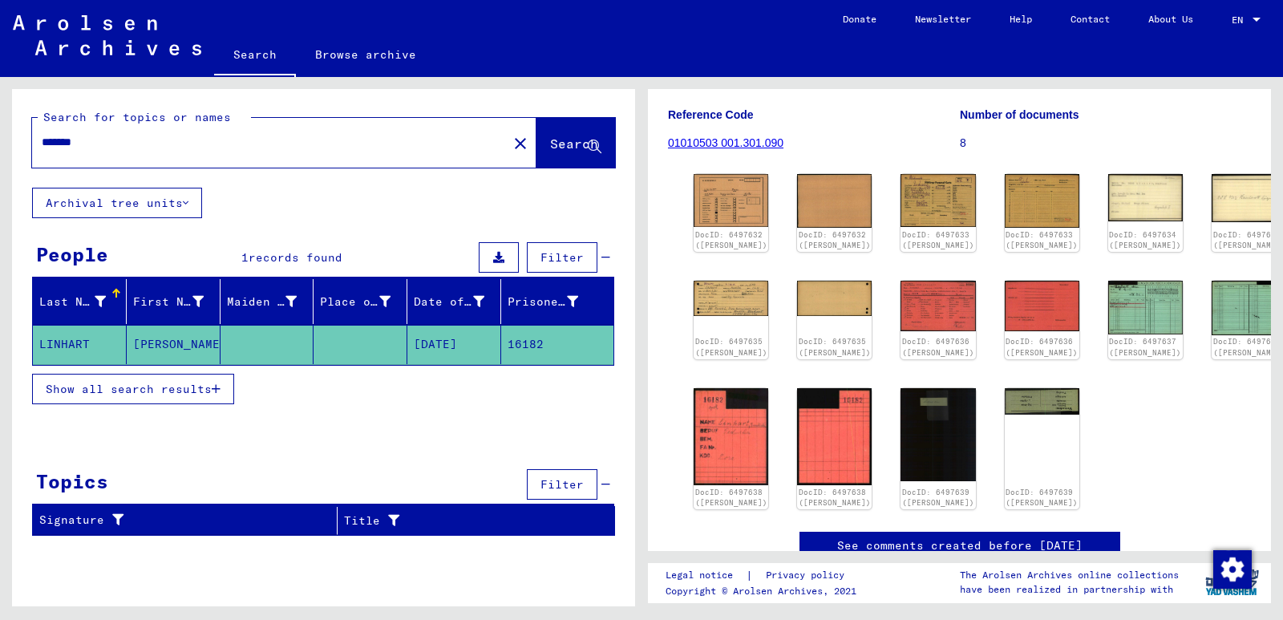
scroll to position [230, 0]
